Goal: Task Accomplishment & Management: Use online tool/utility

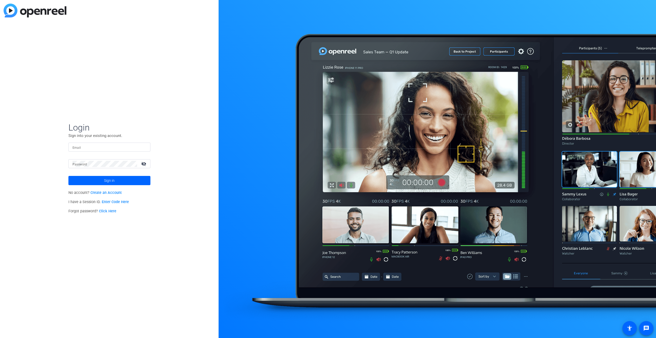
click at [76, 150] on div at bounding box center [110, 147] width 74 height 9
type input "erika.smith@gartner.com"
click at [68, 176] on button "Sign in" at bounding box center [109, 180] width 82 height 9
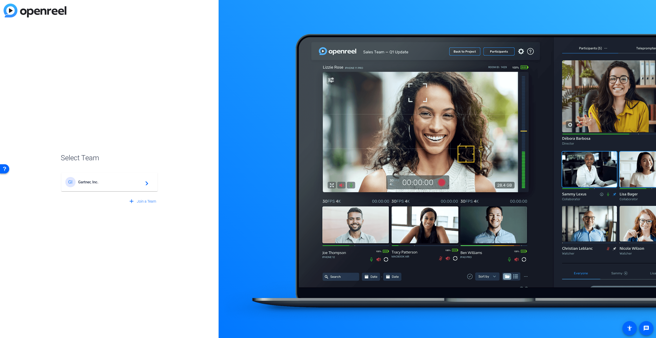
click at [147, 184] on mat-icon "navigate_next" at bounding box center [145, 182] width 6 height 6
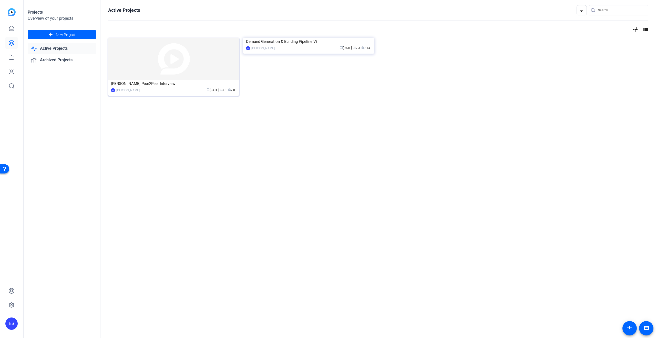
click at [143, 70] on img at bounding box center [173, 59] width 131 height 42
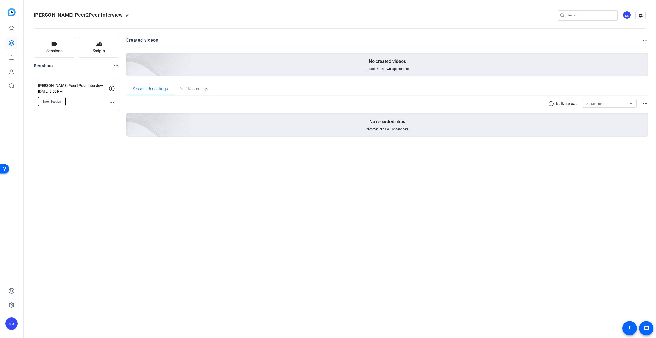
click at [54, 103] on span "Enter Session" at bounding box center [52, 101] width 19 height 4
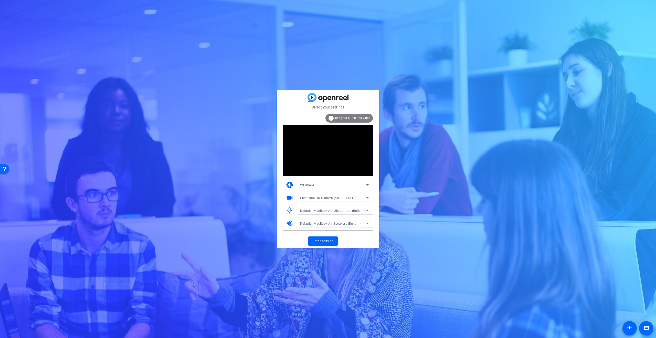
click at [197, 118] on div "Select your settings info Test your audio and video camera WEBCAM videocam Face…" at bounding box center [328, 169] width 656 height 338
click at [313, 35] on div "Select your settings info Test your audio and video camera WEBCAM videocam Face…" at bounding box center [328, 169] width 656 height 338
click at [37, 33] on div "Select your settings info Test your audio and video camera WEBCAM videocam Face…" at bounding box center [328, 169] width 656 height 338
